Goal: Information Seeking & Learning: Learn about a topic

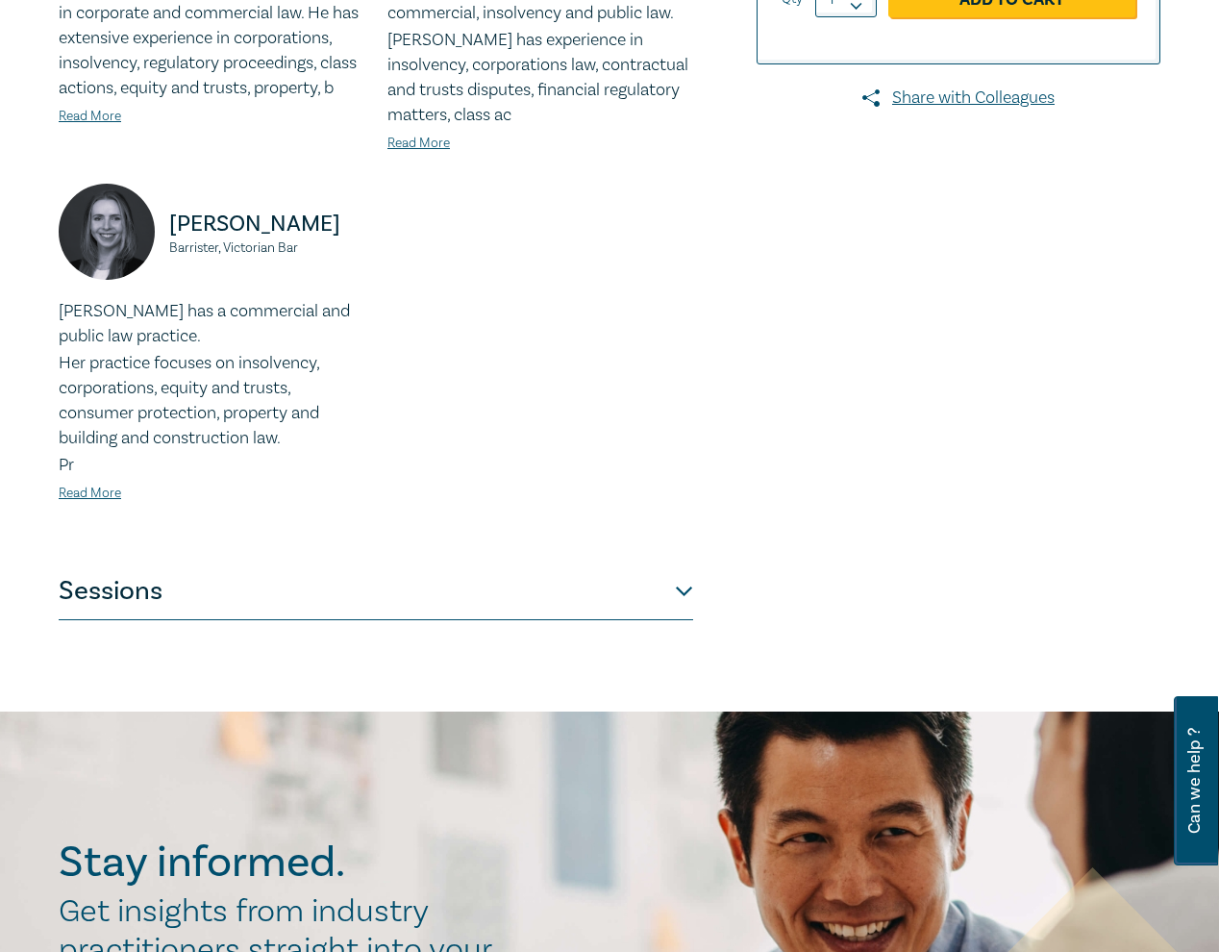
scroll to position [677, 0]
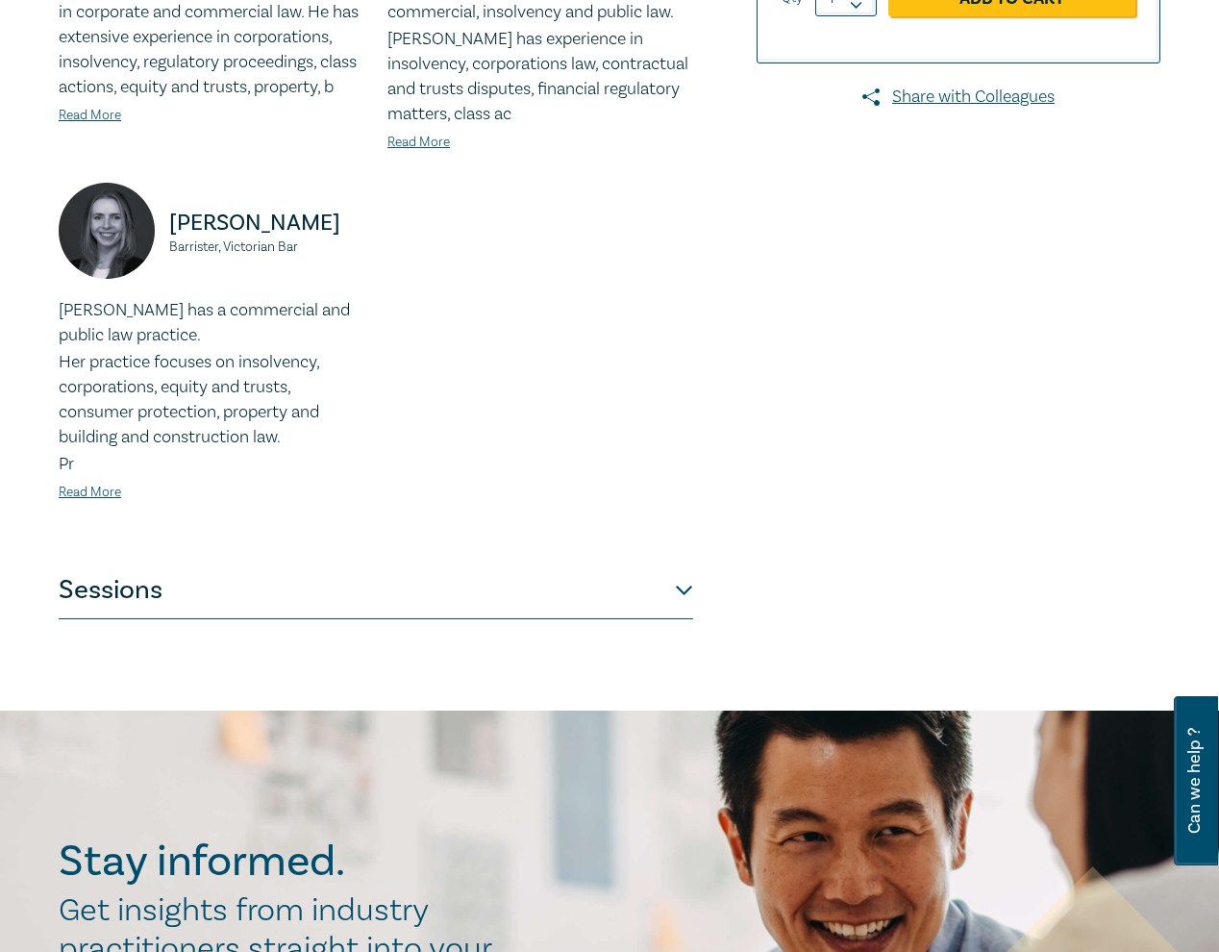
click at [628, 591] on button "Sessions" at bounding box center [376, 591] width 635 height 58
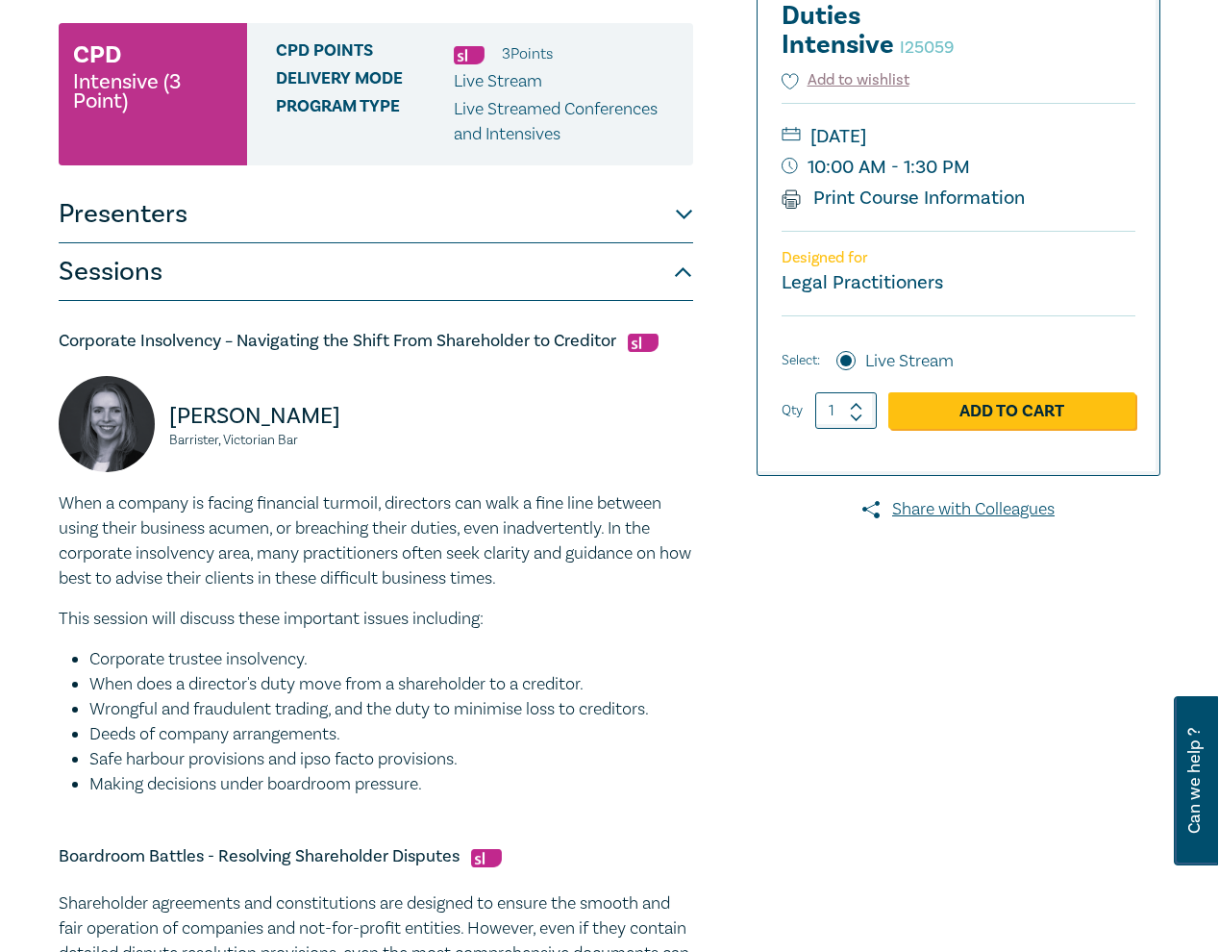
scroll to position [0, 0]
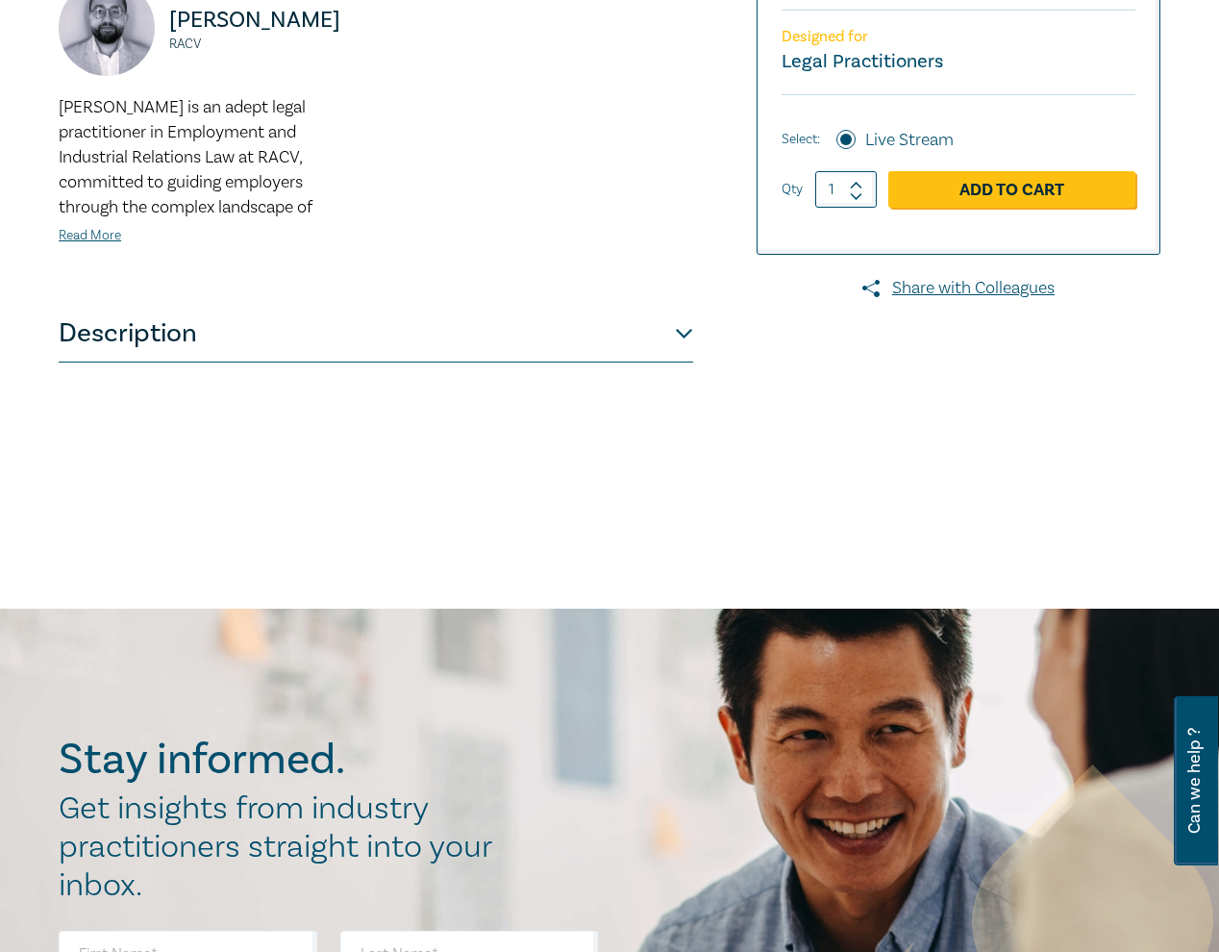
click at [685, 341] on button "Description" at bounding box center [376, 334] width 635 height 58
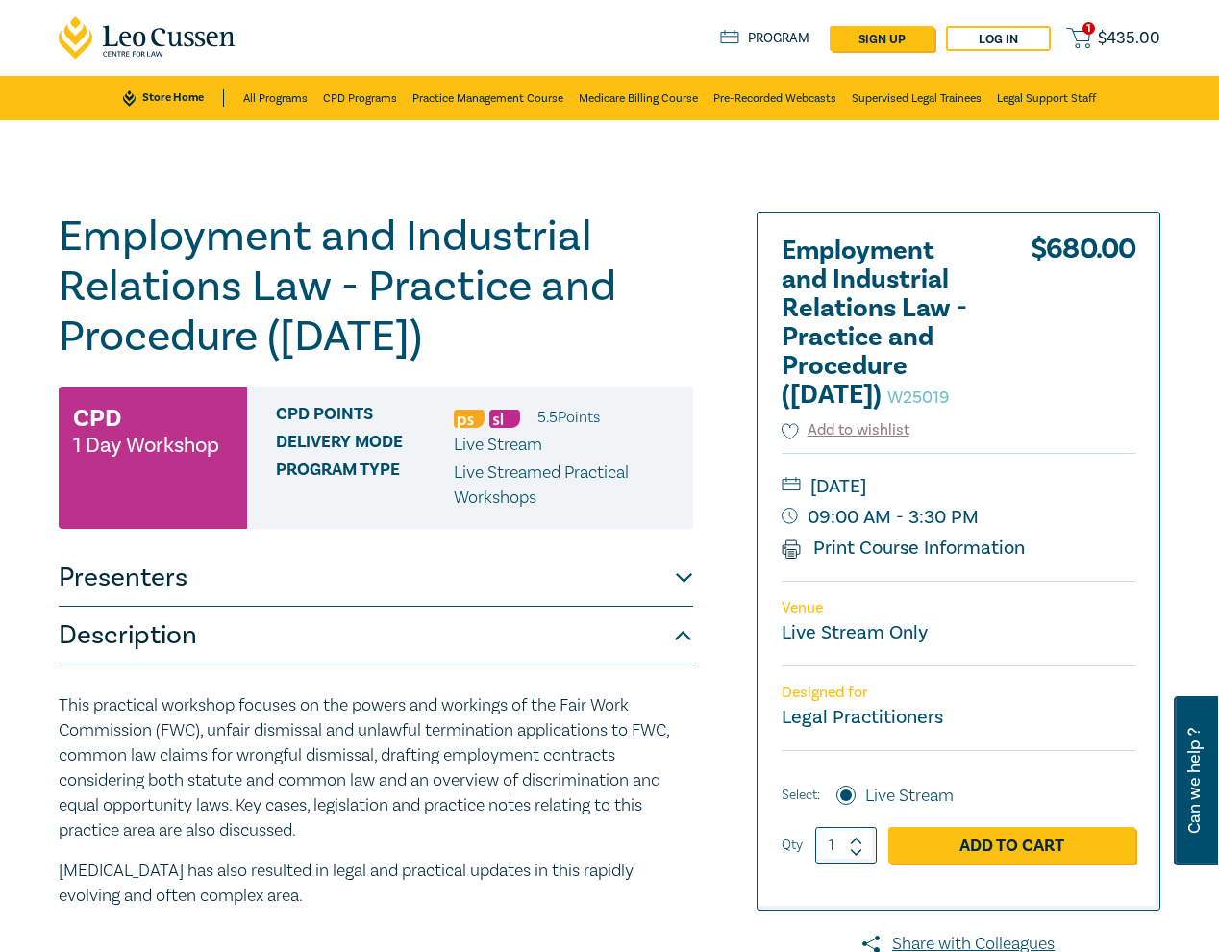
drag, startPoint x: 1040, startPoint y: 514, endPoint x: 919, endPoint y: 514, distance: 120.2
click at [919, 502] on small "Wednesday, 24 September 2025" at bounding box center [959, 486] width 354 height 31
copy small "24 September"
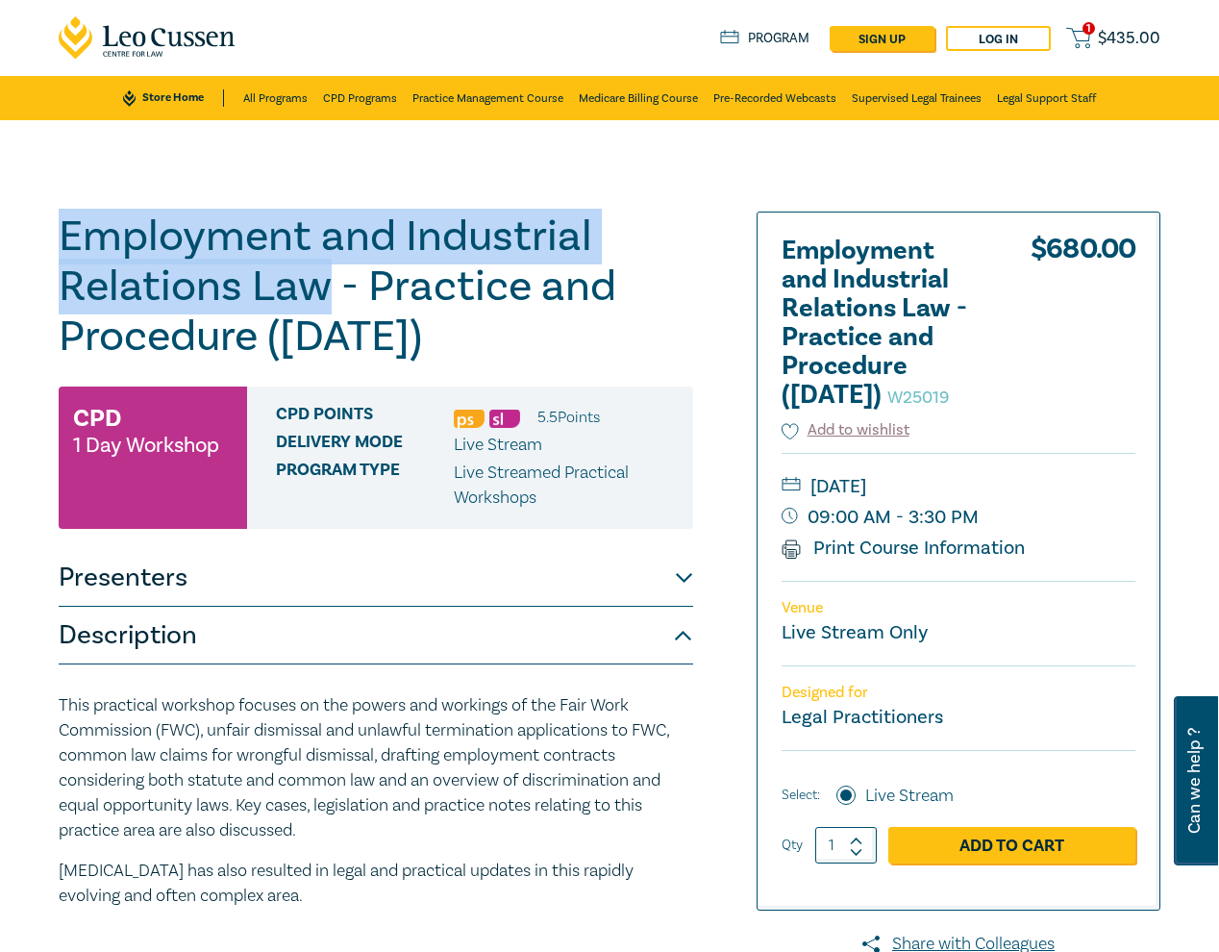
drag, startPoint x: 324, startPoint y: 288, endPoint x: 60, endPoint y: 236, distance: 269.5
click at [60, 236] on h1 "Employment and Industrial Relations Law - Practice and Procedure (September 202…" at bounding box center [376, 287] width 635 height 150
copy h1 "Employment and Industrial Relations Law"
